Goal: Transaction & Acquisition: Purchase product/service

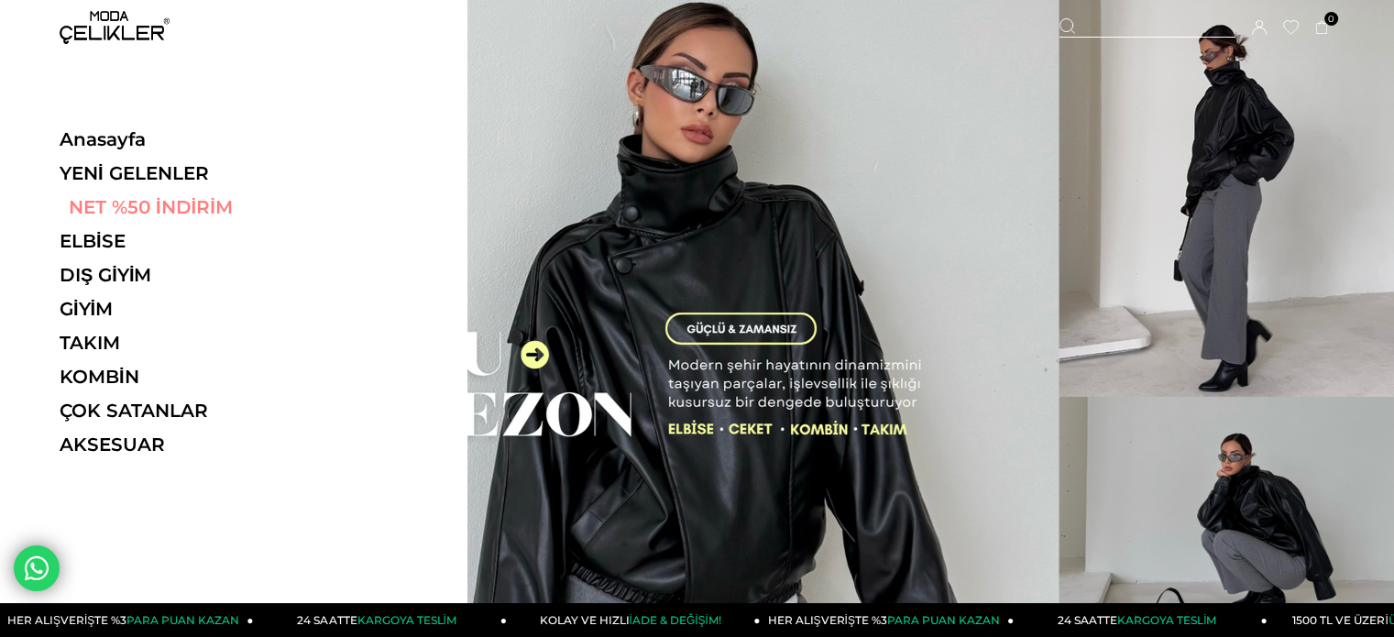
click at [129, 201] on link "NET %50 İNDİRİM" at bounding box center [186, 207] width 252 height 22
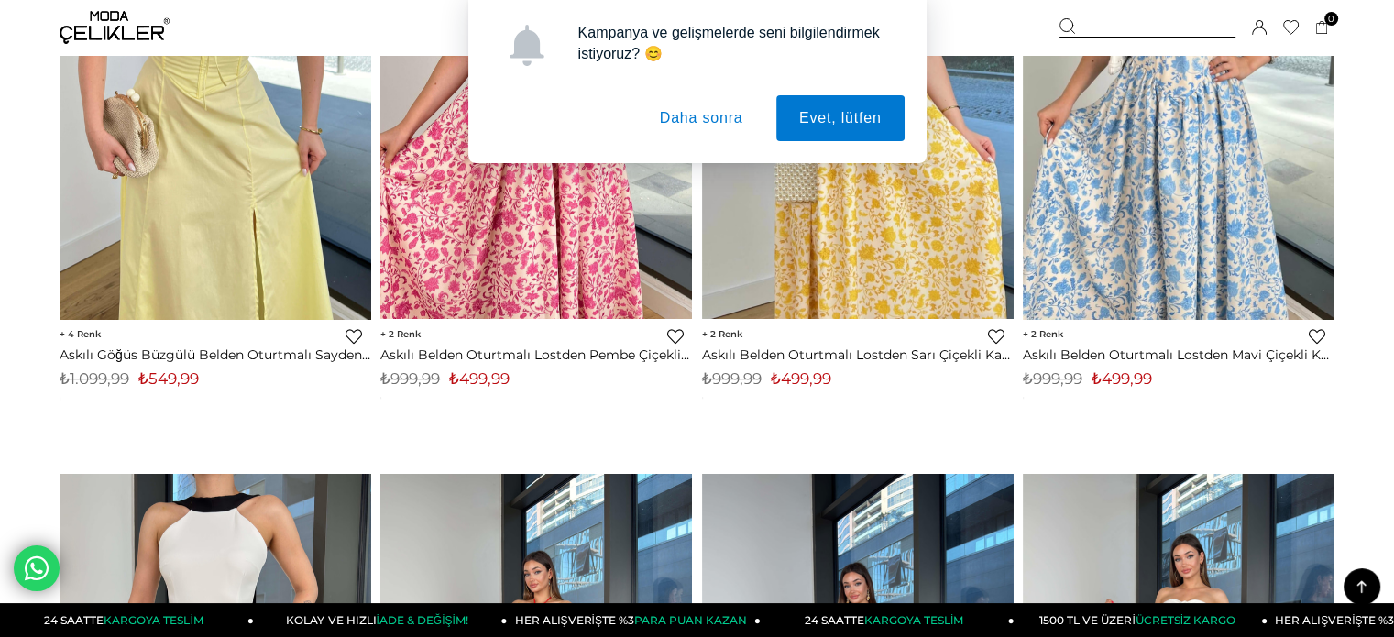
scroll to position [916, 0]
click at [700, 115] on button "Daha sonra" at bounding box center [701, 118] width 129 height 46
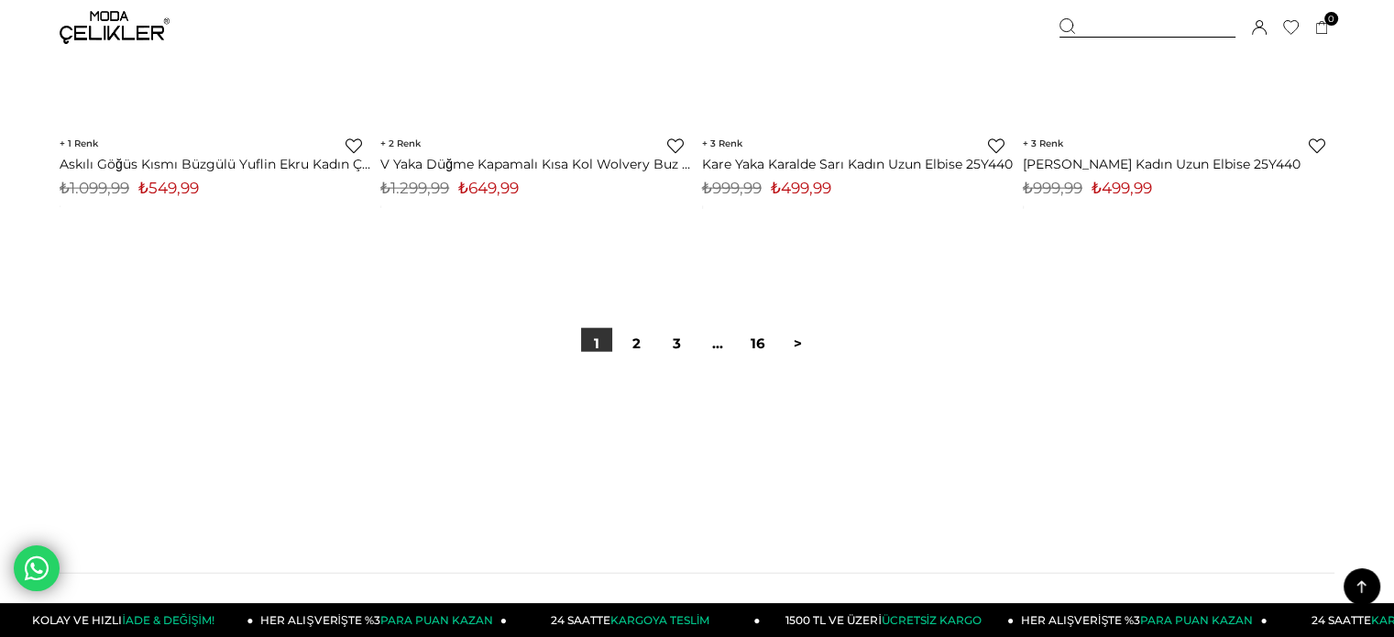
scroll to position [11455, 0]
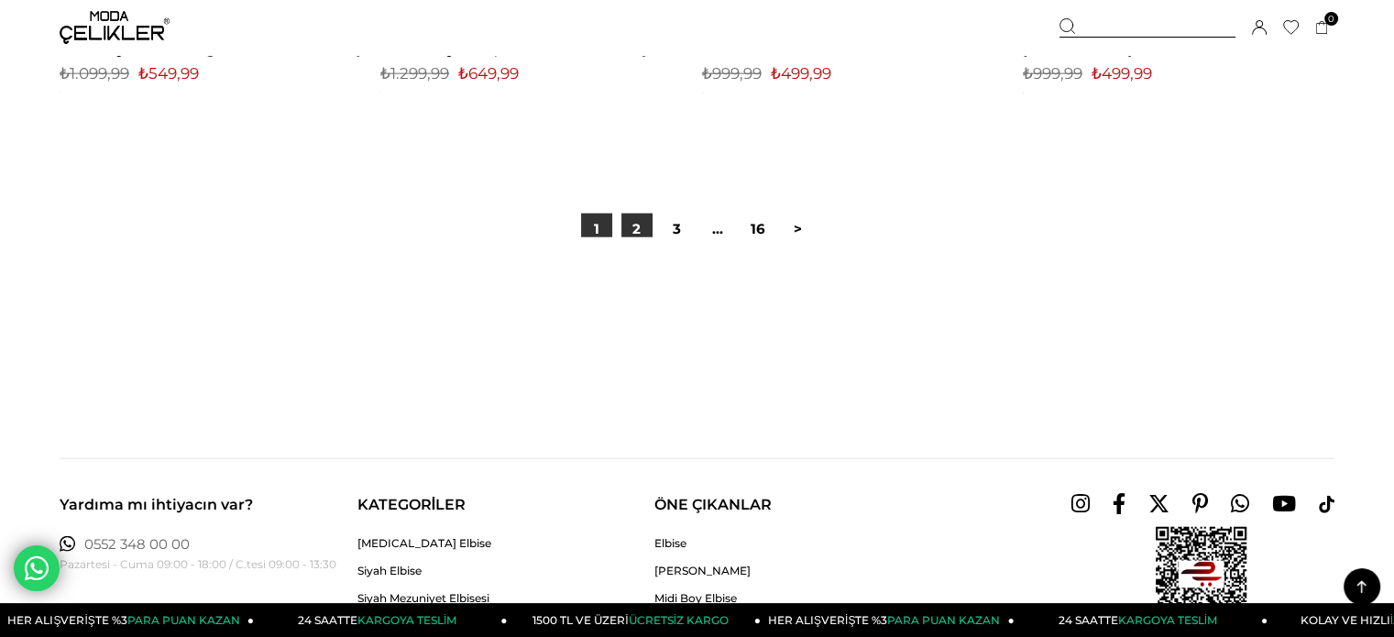
click at [639, 234] on link "2" at bounding box center [636, 229] width 31 height 31
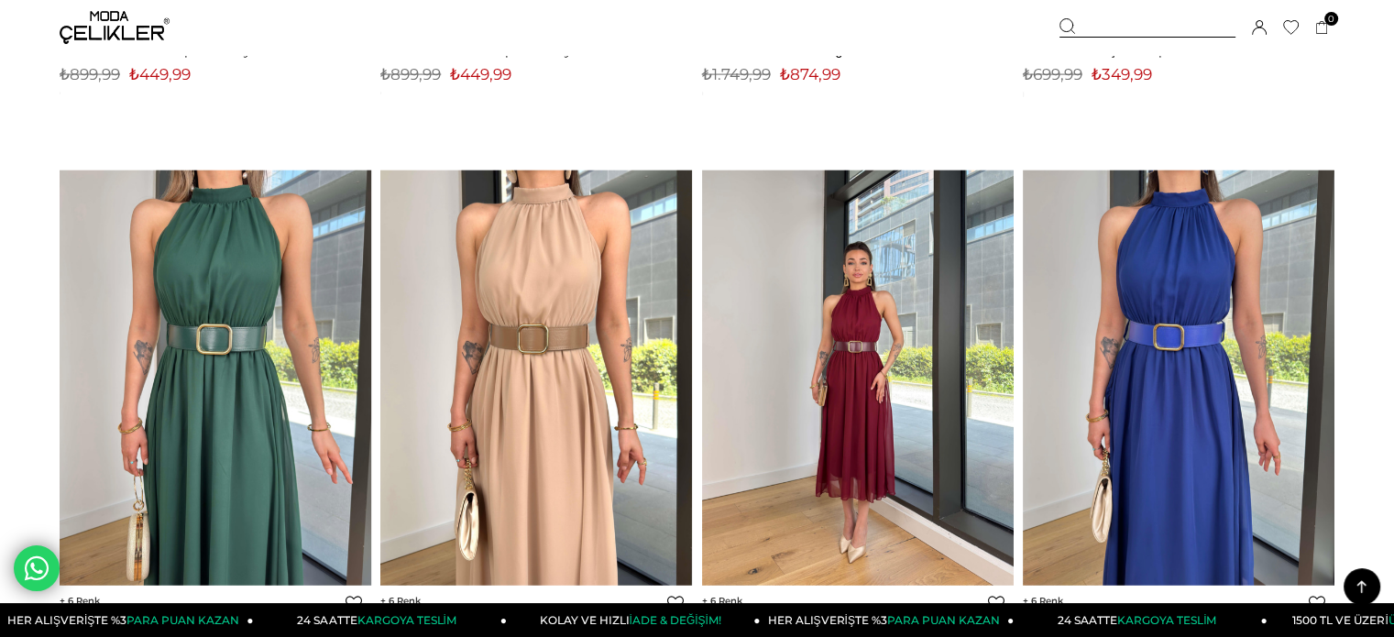
scroll to position [10905, 0]
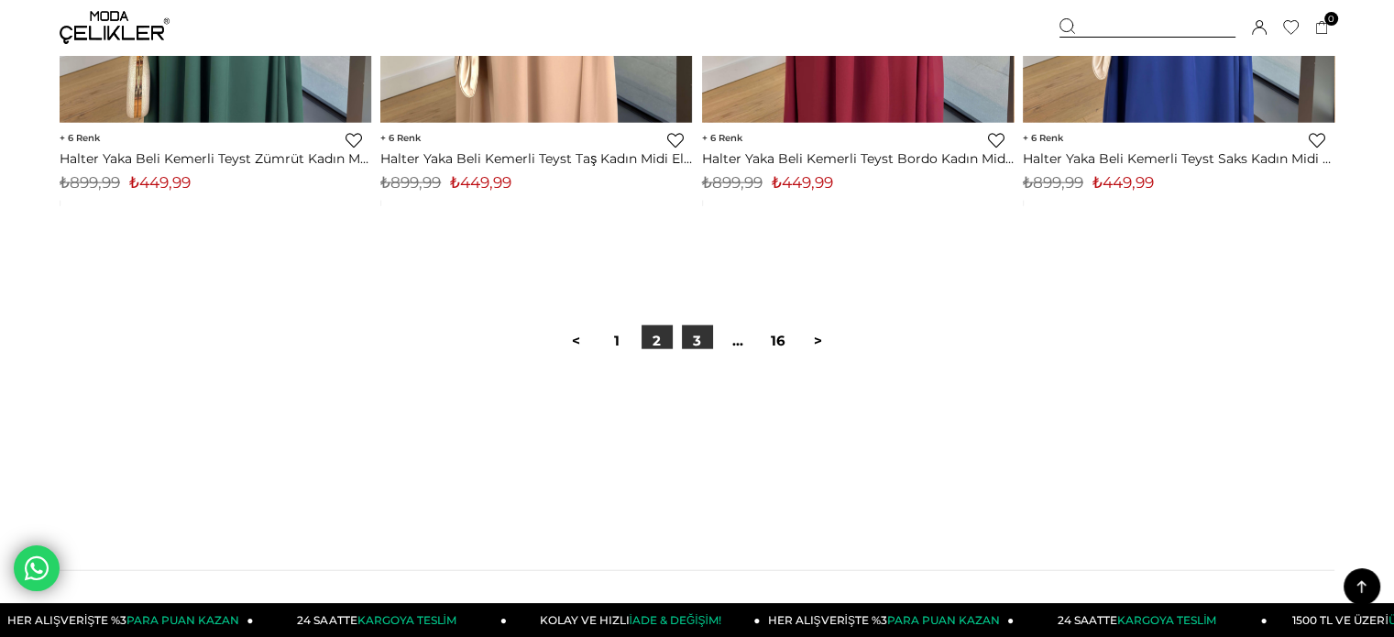
click at [696, 327] on link "3" at bounding box center [697, 340] width 31 height 31
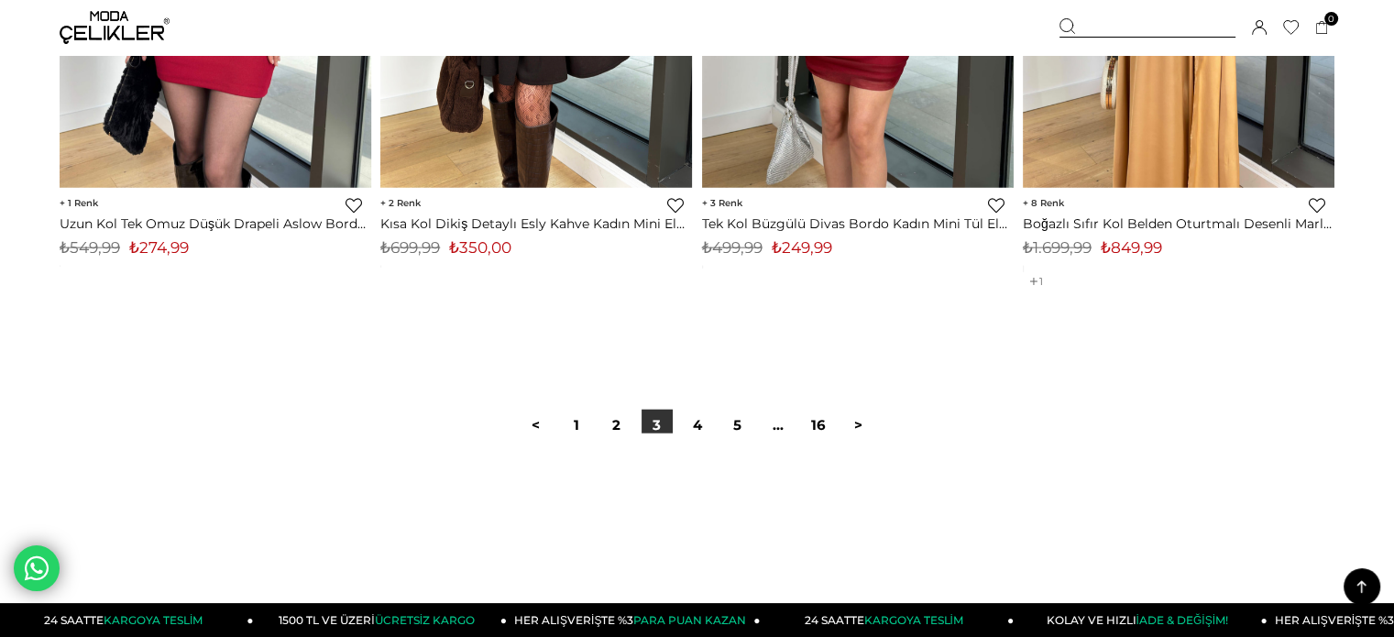
scroll to position [11272, 0]
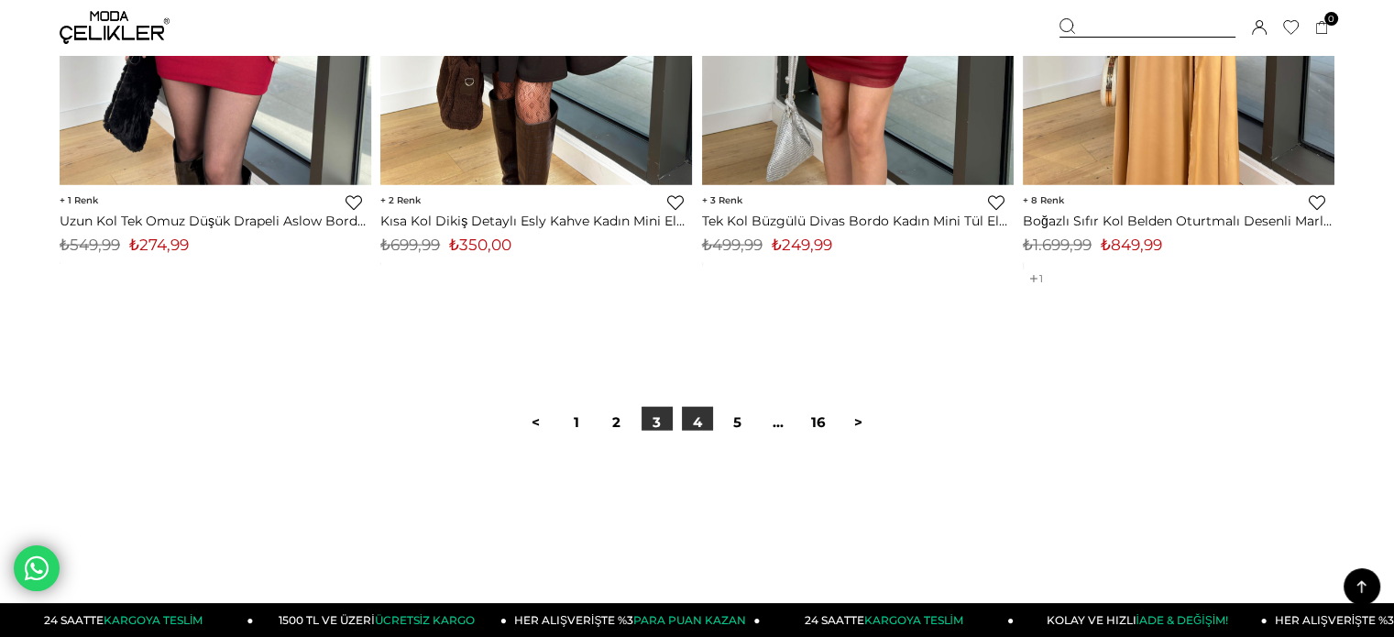
click at [701, 422] on link "4" at bounding box center [697, 422] width 31 height 31
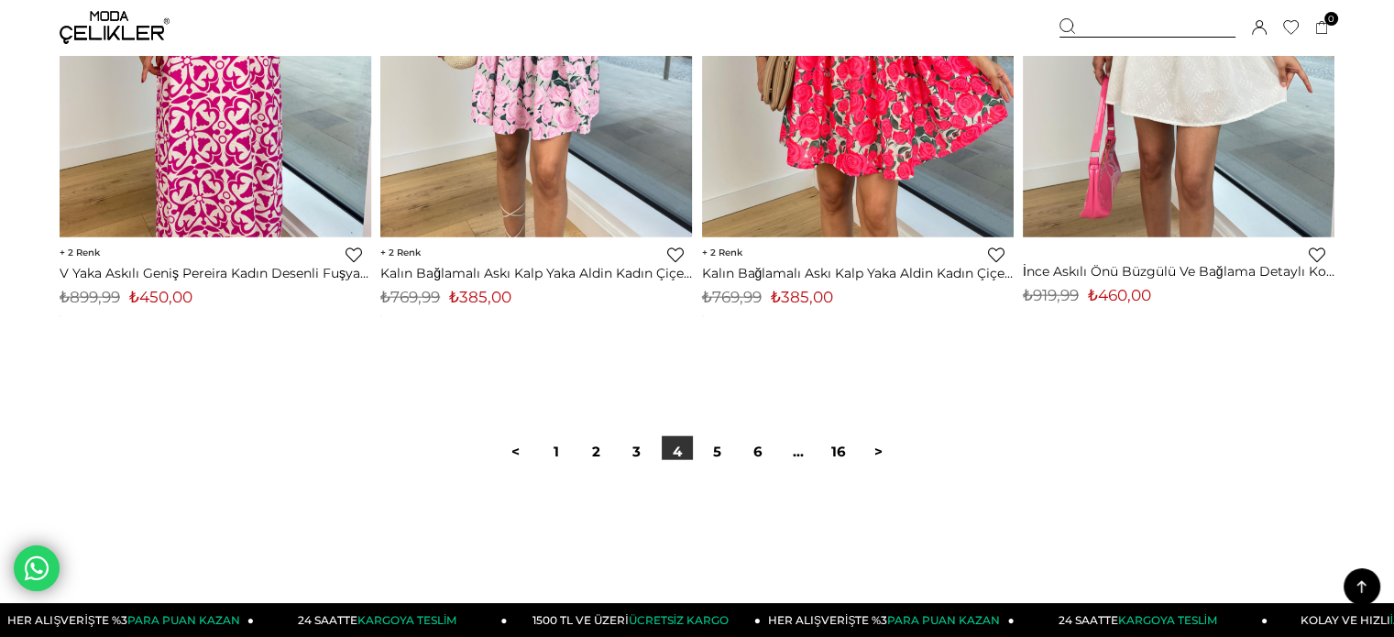
scroll to position [11363, 0]
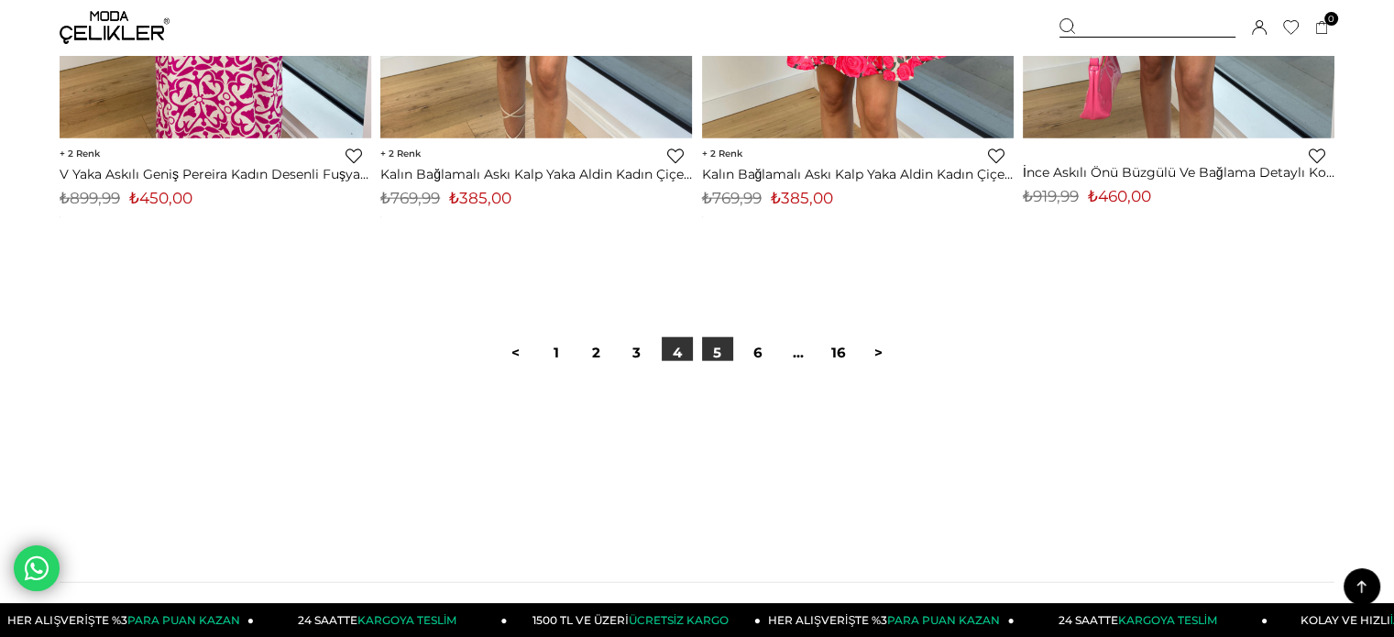
click at [712, 352] on link "5" at bounding box center [717, 352] width 31 height 31
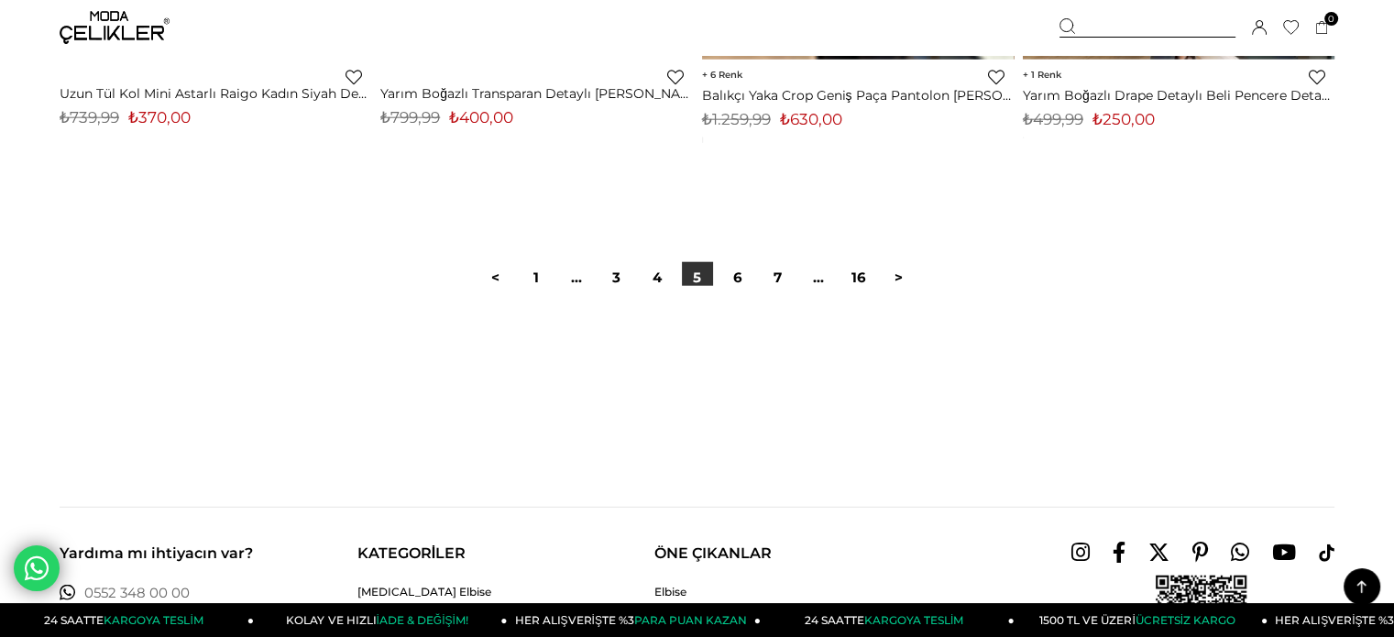
scroll to position [11547, 0]
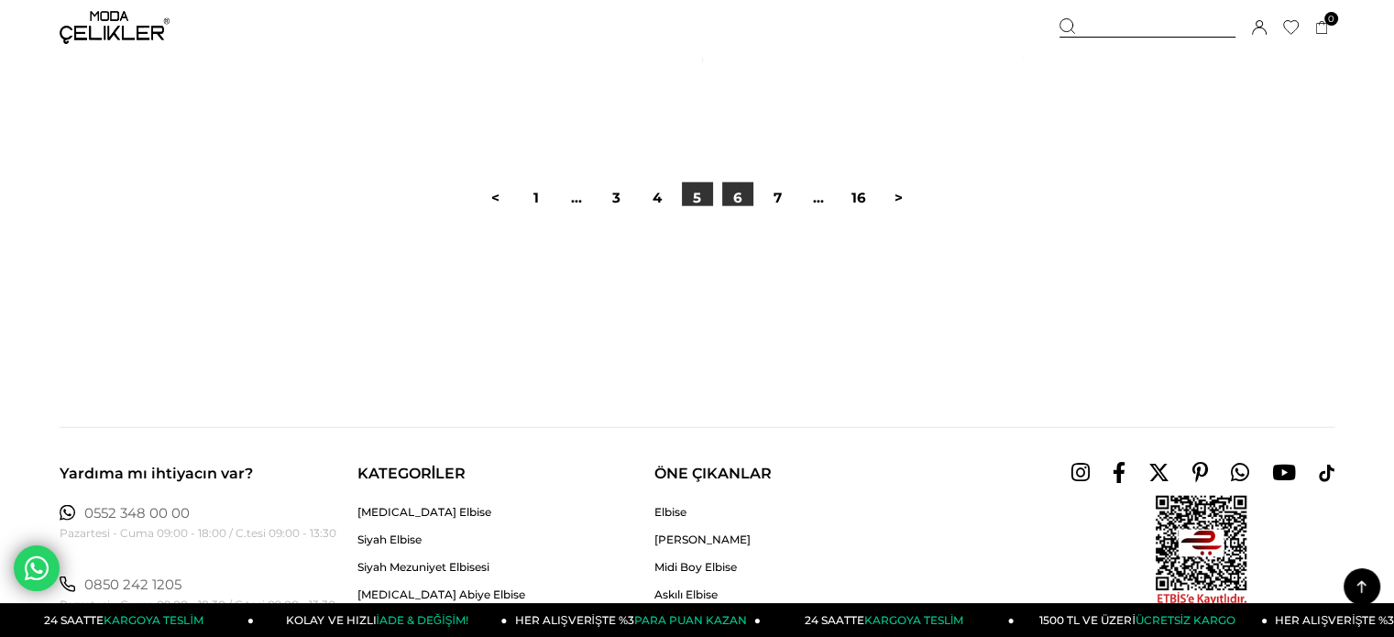
click at [734, 201] on link "6" at bounding box center [737, 197] width 31 height 31
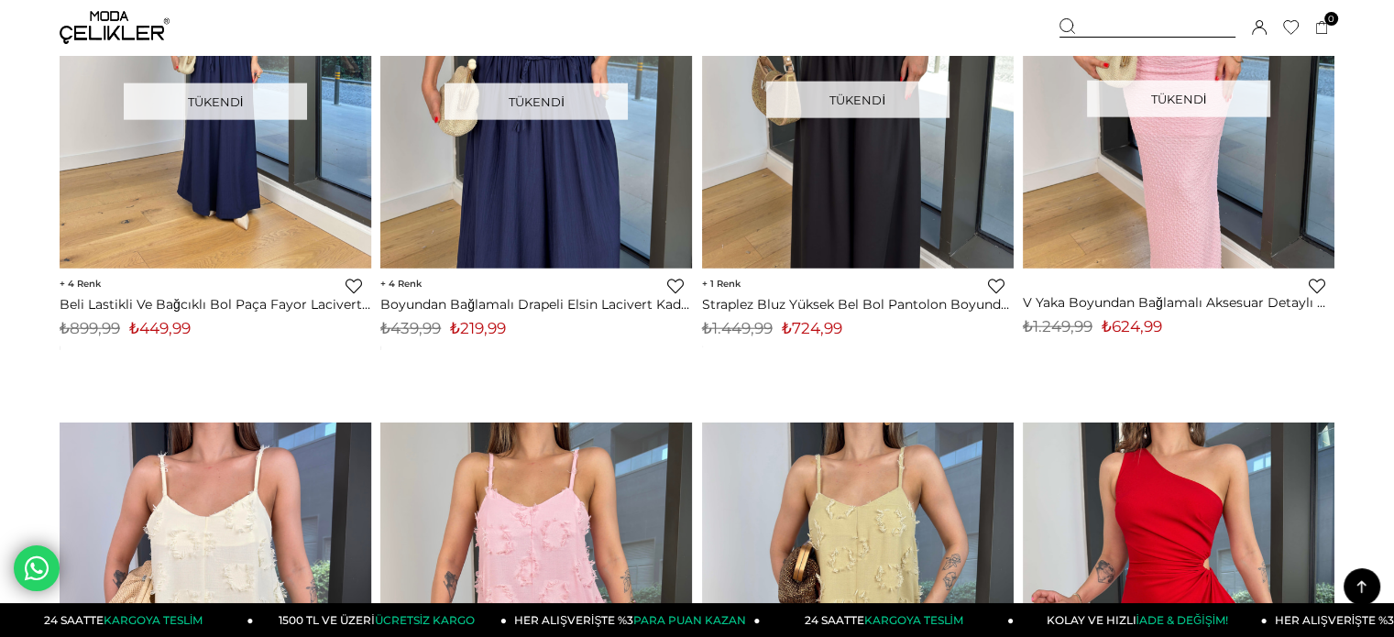
scroll to position [4857, 0]
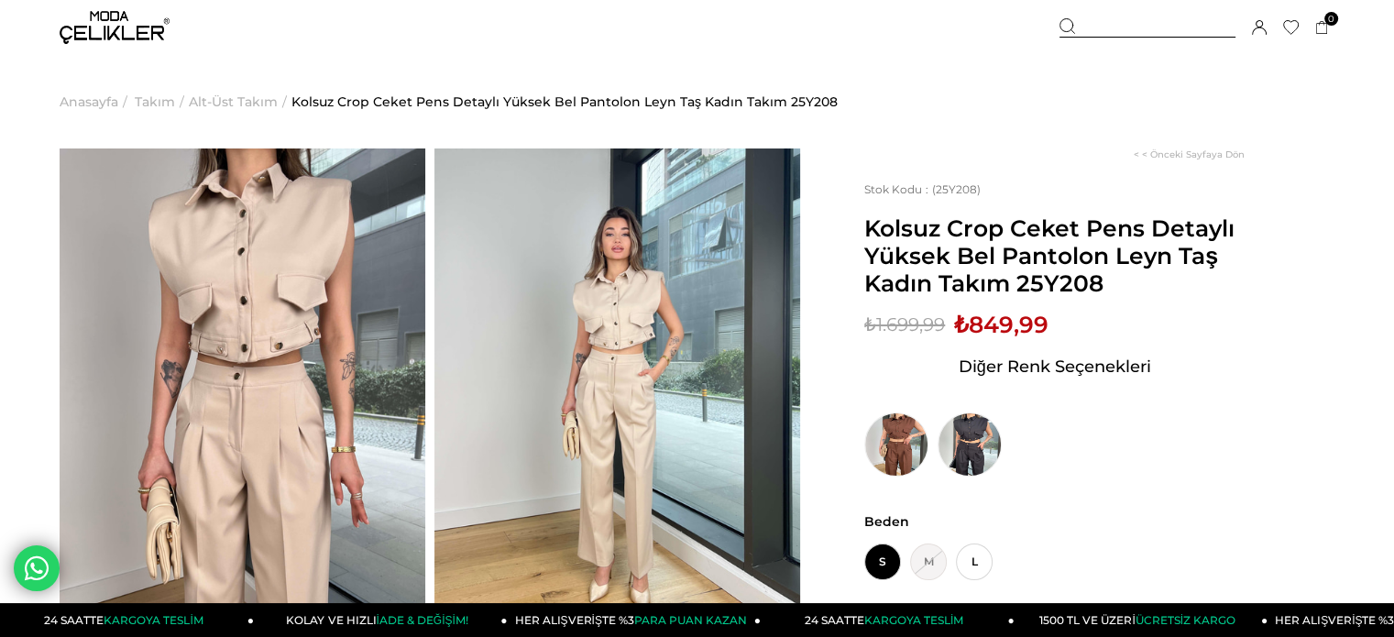
click at [246, 333] on img at bounding box center [243, 392] width 366 height 488
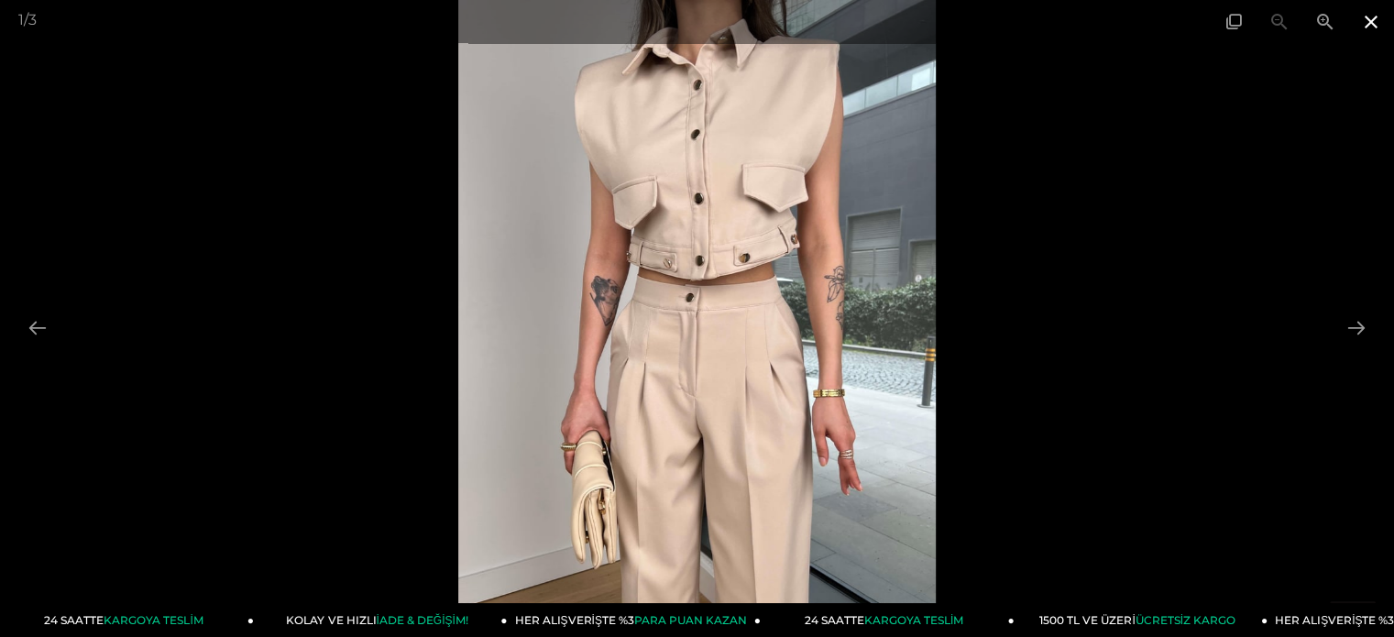
click at [1380, 16] on span at bounding box center [1371, 21] width 46 height 43
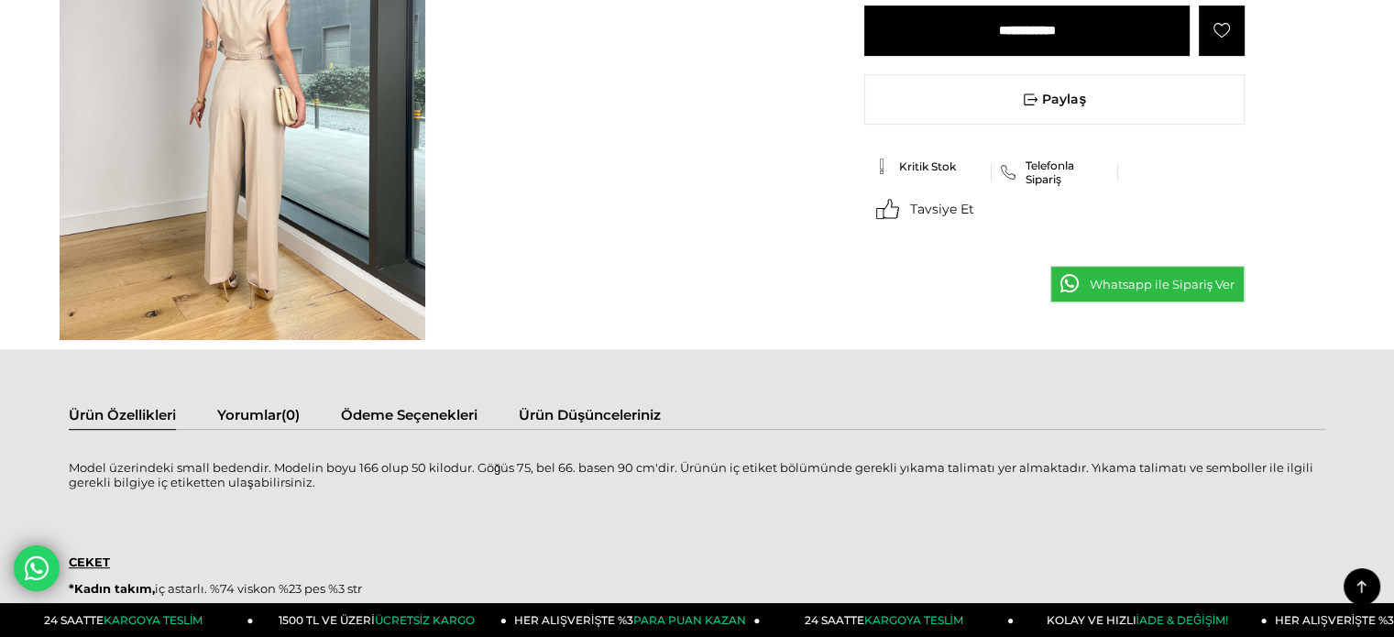
scroll to position [641, 0]
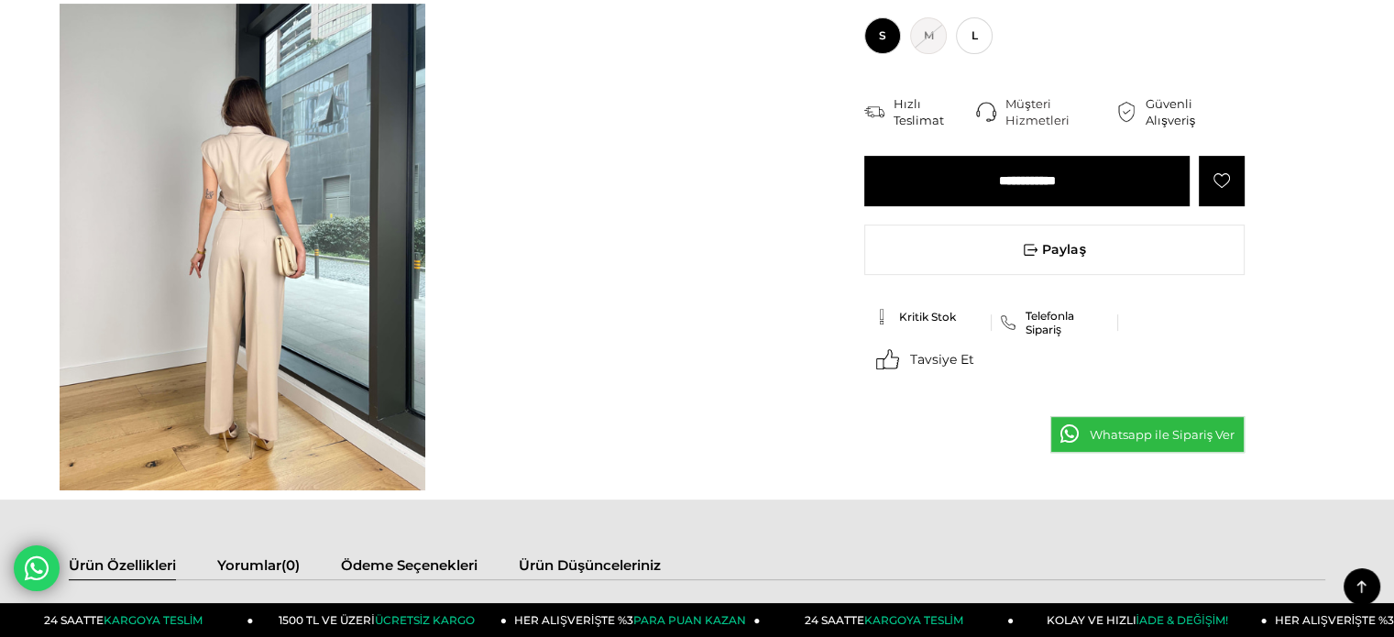
click at [276, 257] on img at bounding box center [243, 248] width 366 height 488
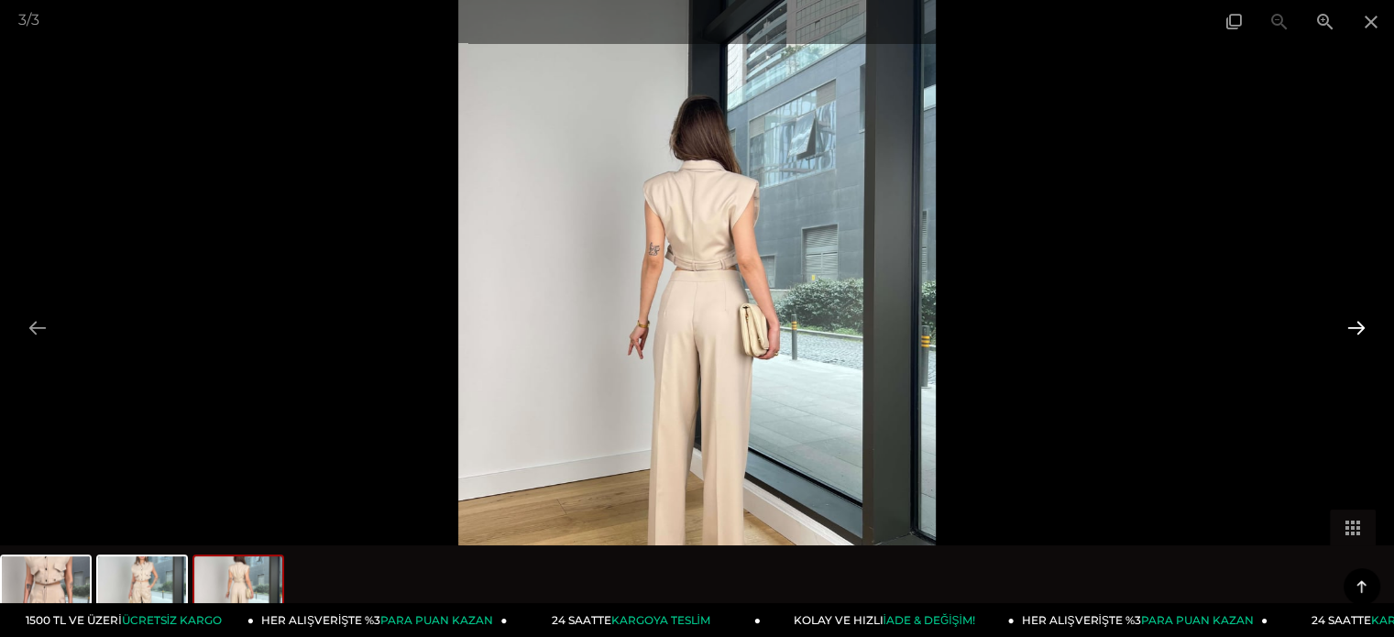
click at [1346, 321] on button at bounding box center [1356, 328] width 38 height 36
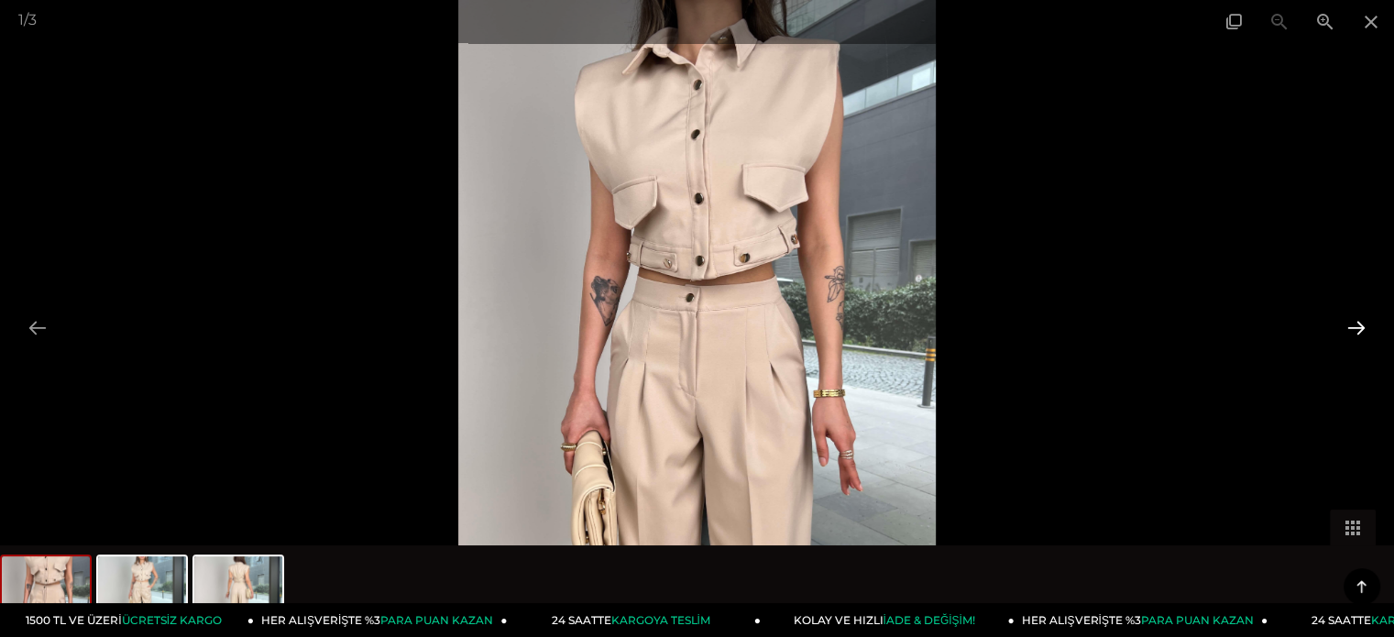
click at [1346, 321] on button at bounding box center [1356, 328] width 38 height 36
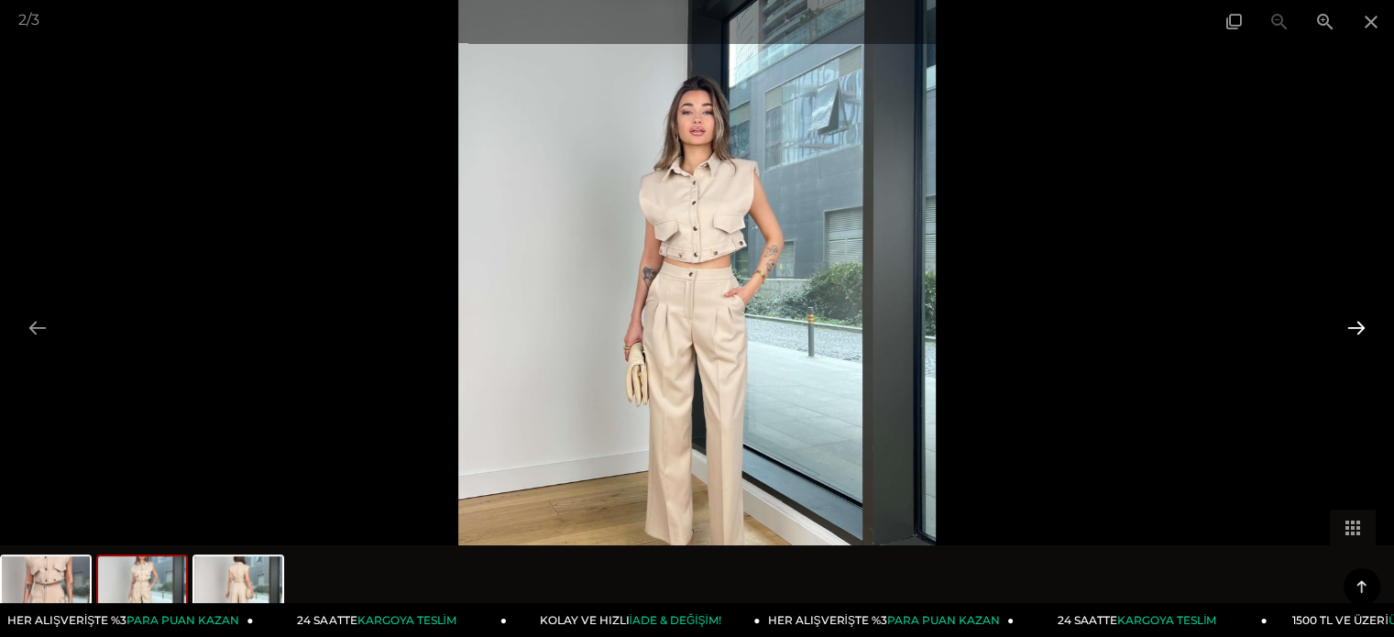
click at [1346, 321] on button at bounding box center [1356, 328] width 38 height 36
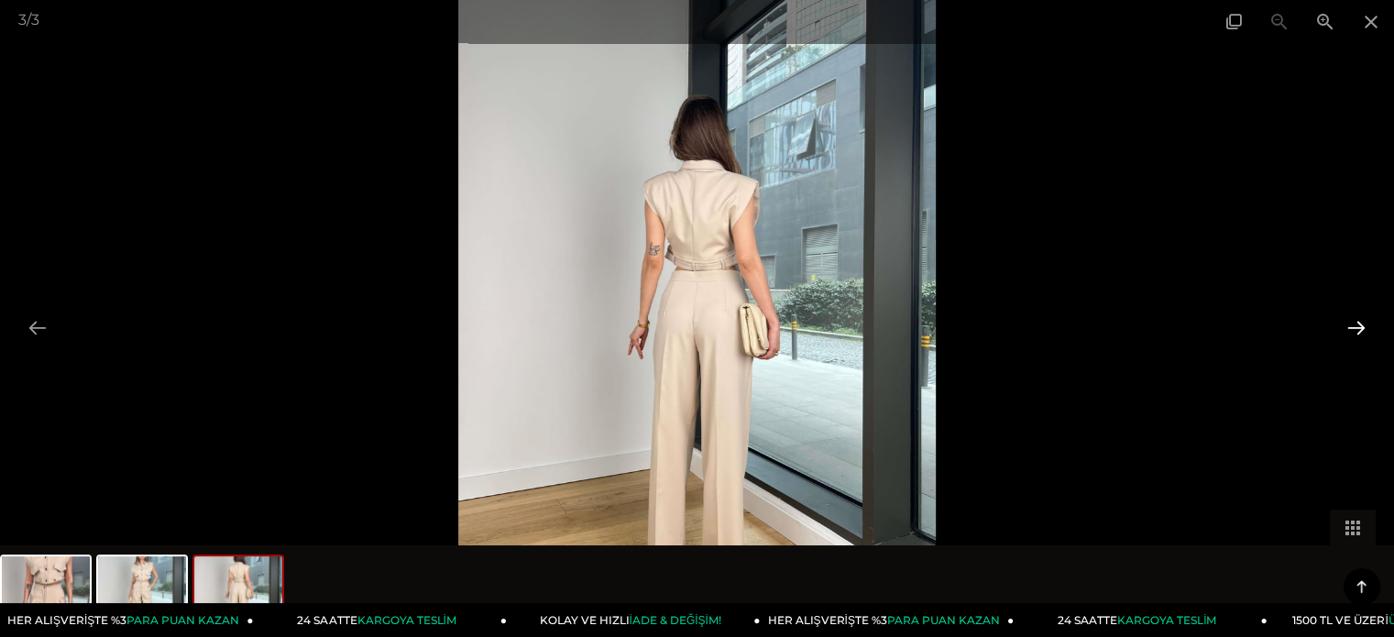
click at [1346, 321] on button at bounding box center [1356, 328] width 38 height 36
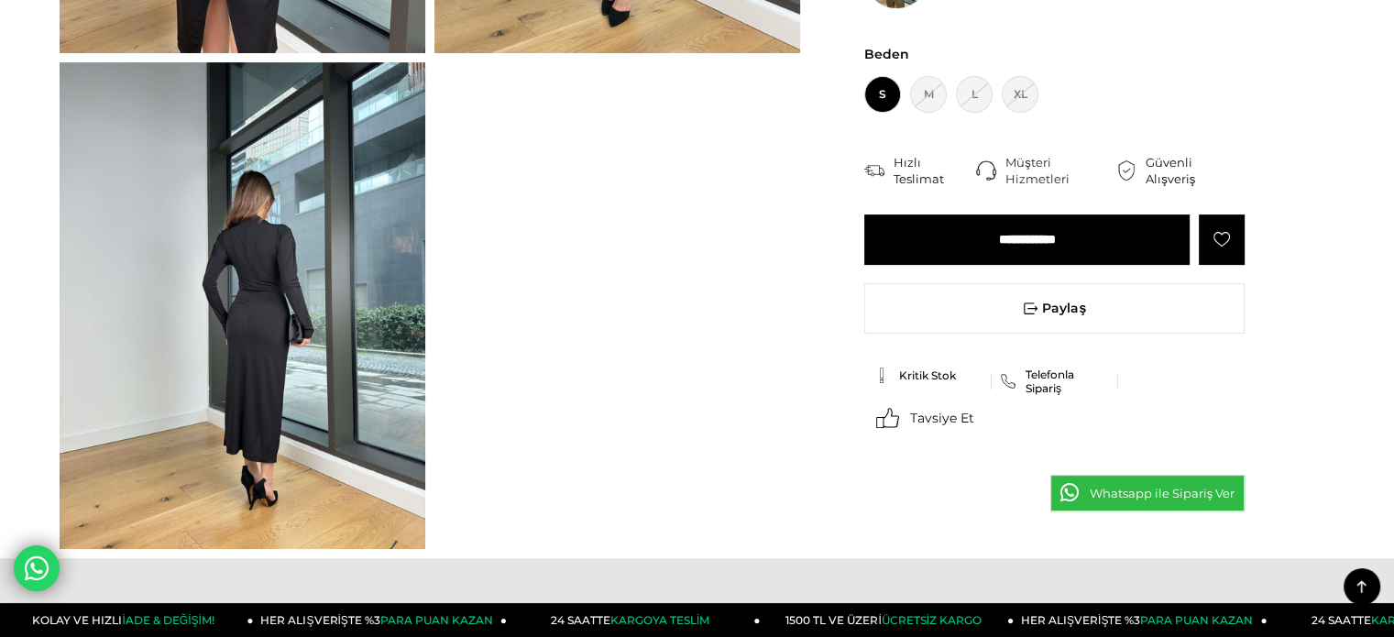
scroll to position [458, 0]
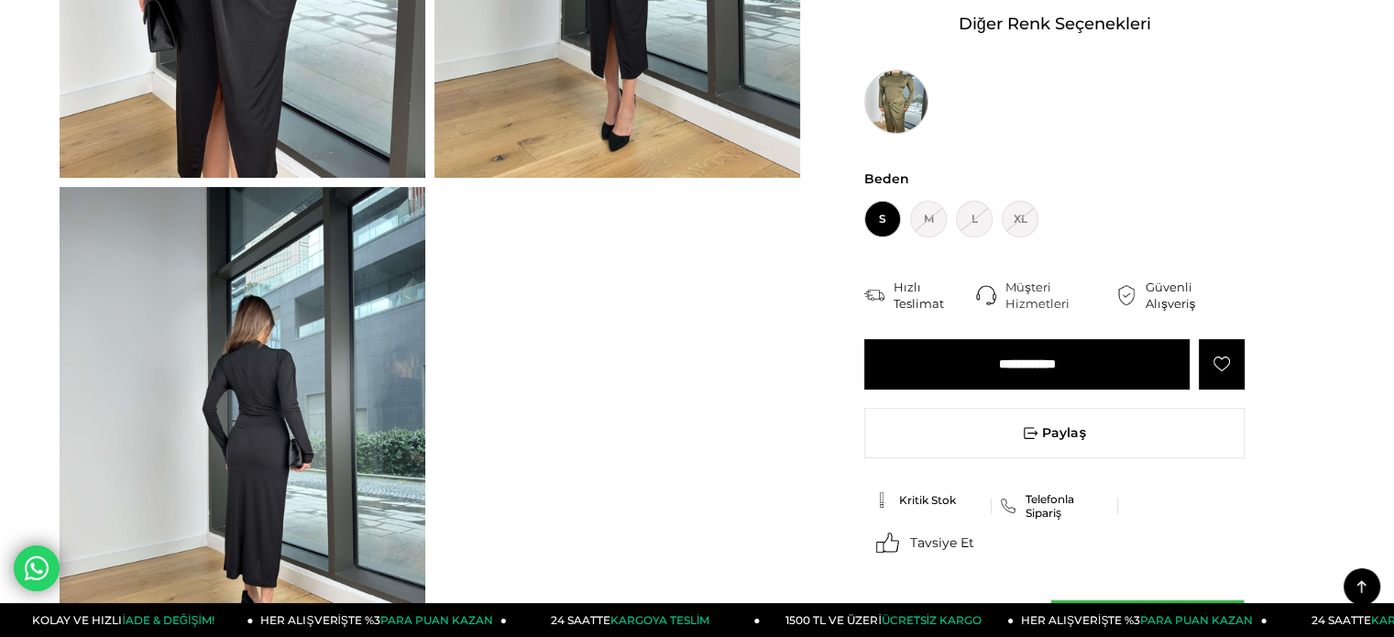
click at [898, 97] on img at bounding box center [896, 102] width 64 height 64
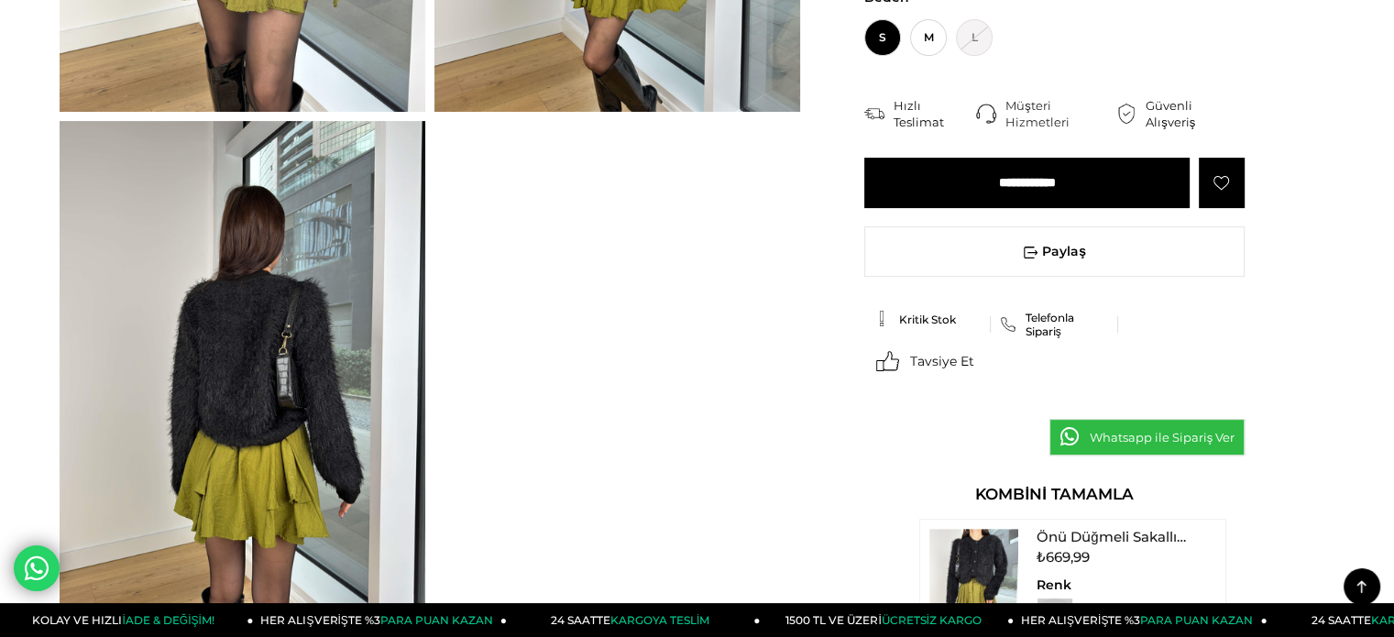
scroll to position [458, 0]
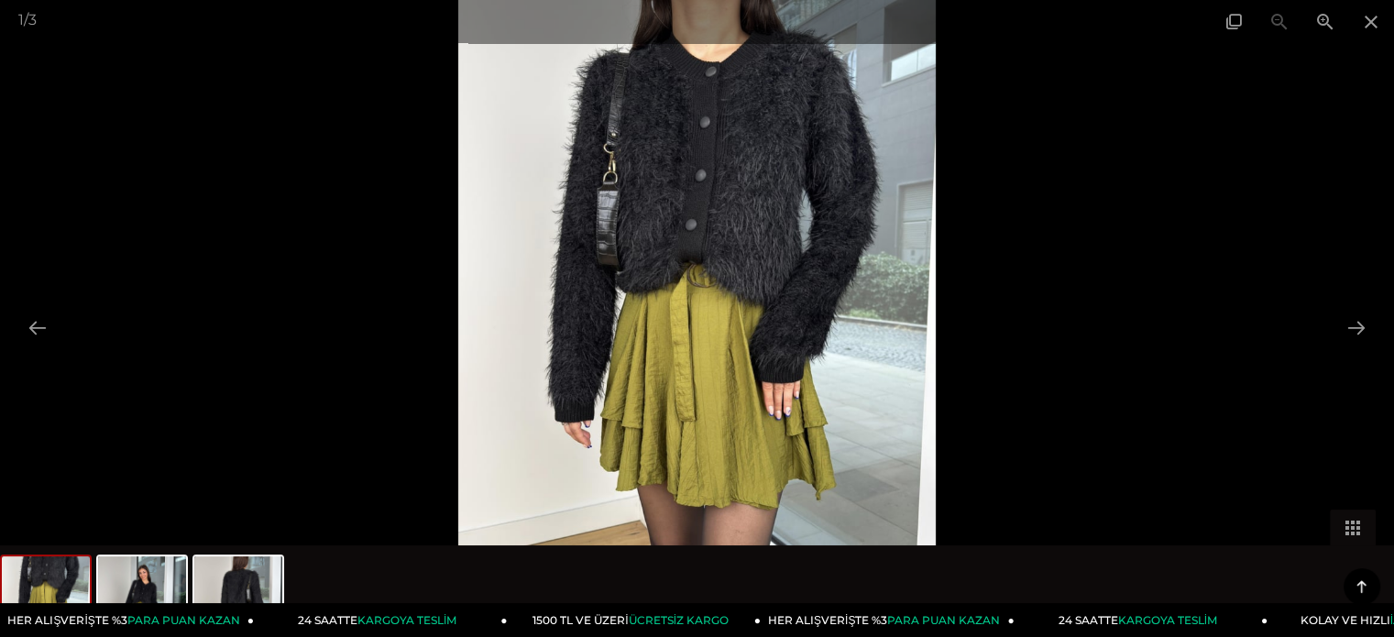
scroll to position [641, 0]
click at [1359, 318] on button at bounding box center [1356, 328] width 38 height 36
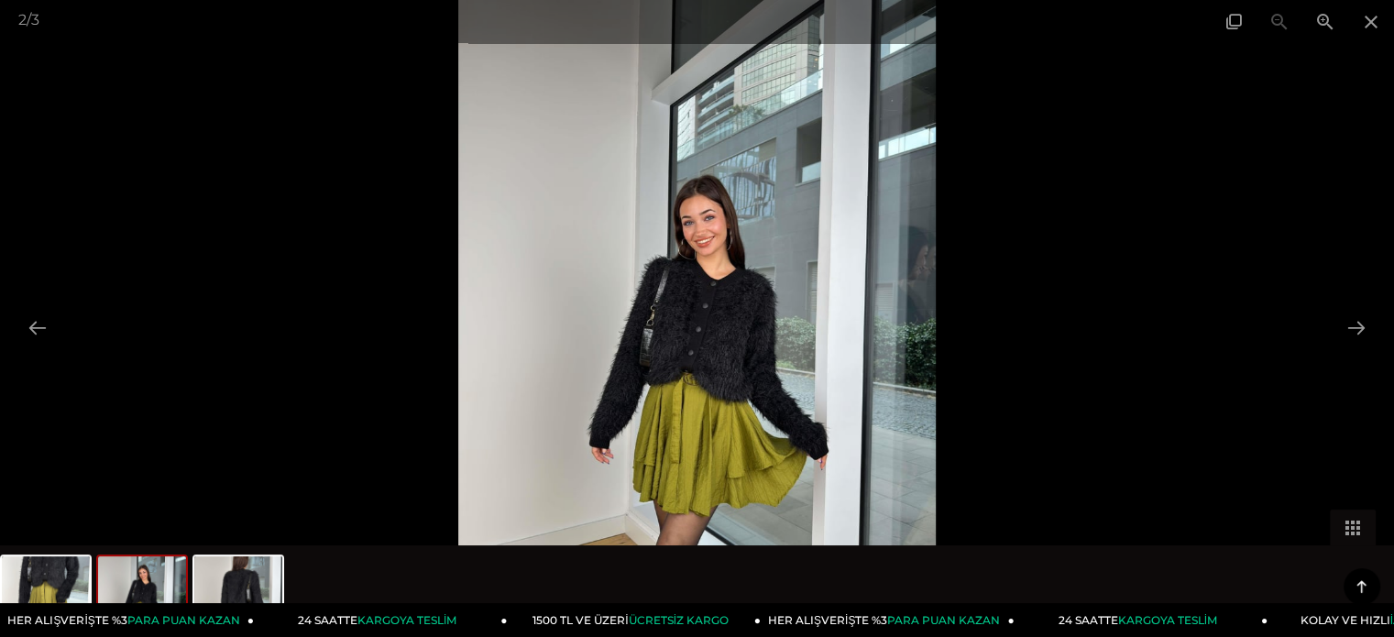
click at [1339, 311] on button at bounding box center [1356, 328] width 38 height 36
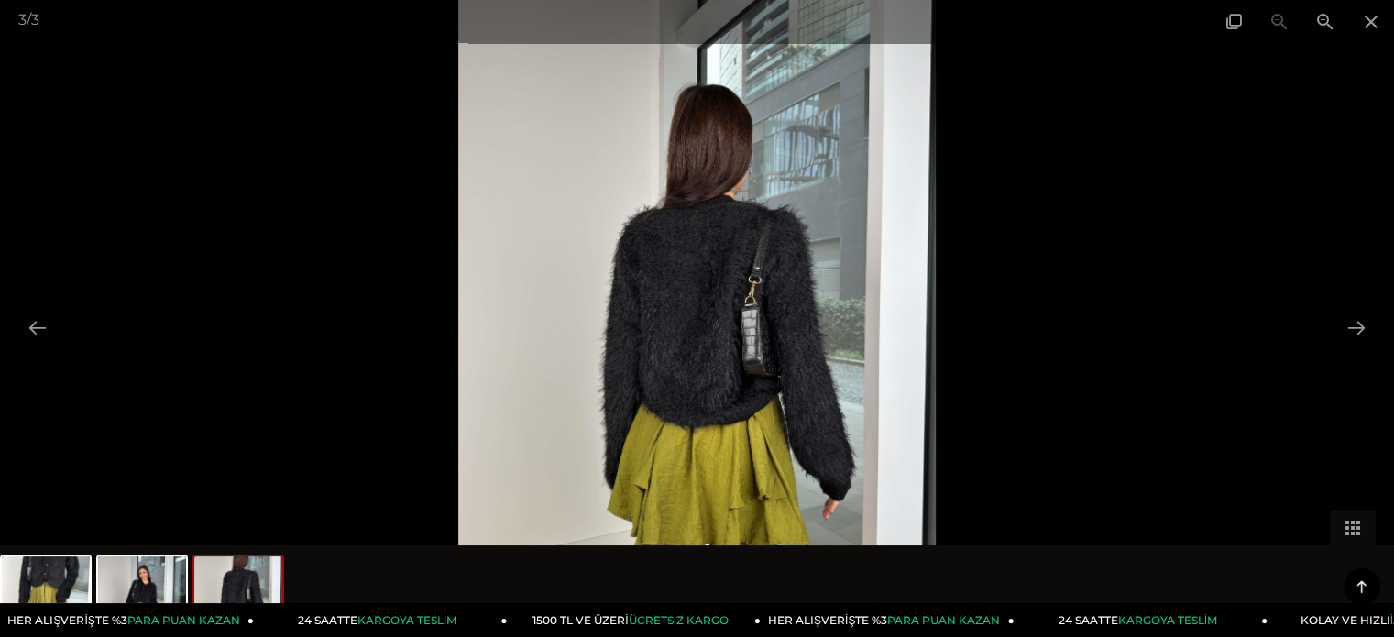
click at [1326, 311] on div at bounding box center [697, 318] width 1394 height 637
